Goal: Task Accomplishment & Management: Manage account settings

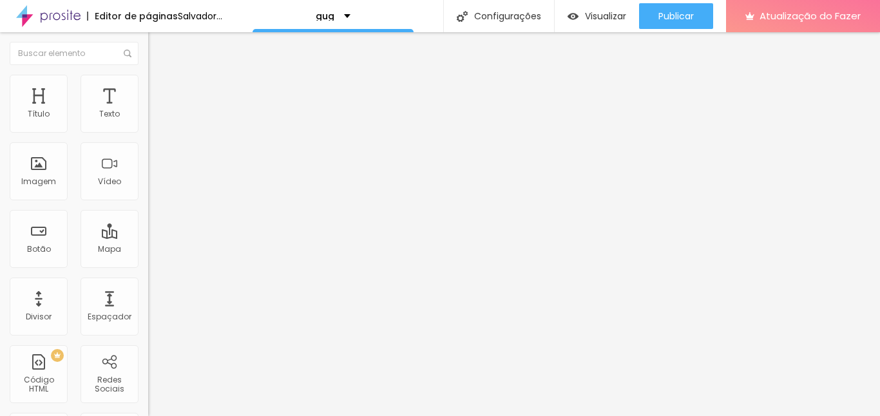
click at [156, 111] on font "Trocar imagem" at bounding box center [187, 105] width 62 height 11
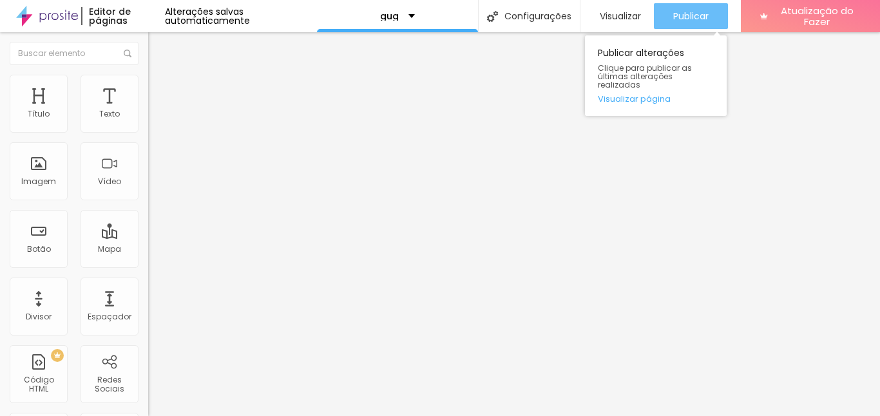
click at [700, 15] on font "Publicar" at bounding box center [690, 16] width 35 height 13
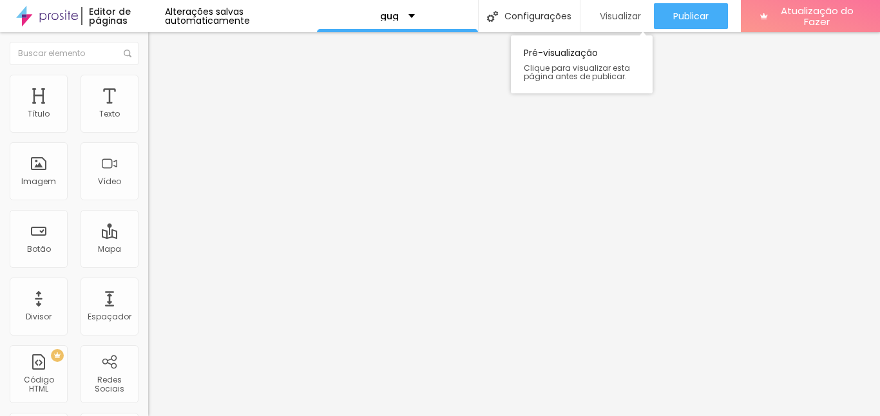
click at [622, 20] on font "Visualizar" at bounding box center [620, 16] width 41 height 13
